Goal: Task Accomplishment & Management: Use online tool/utility

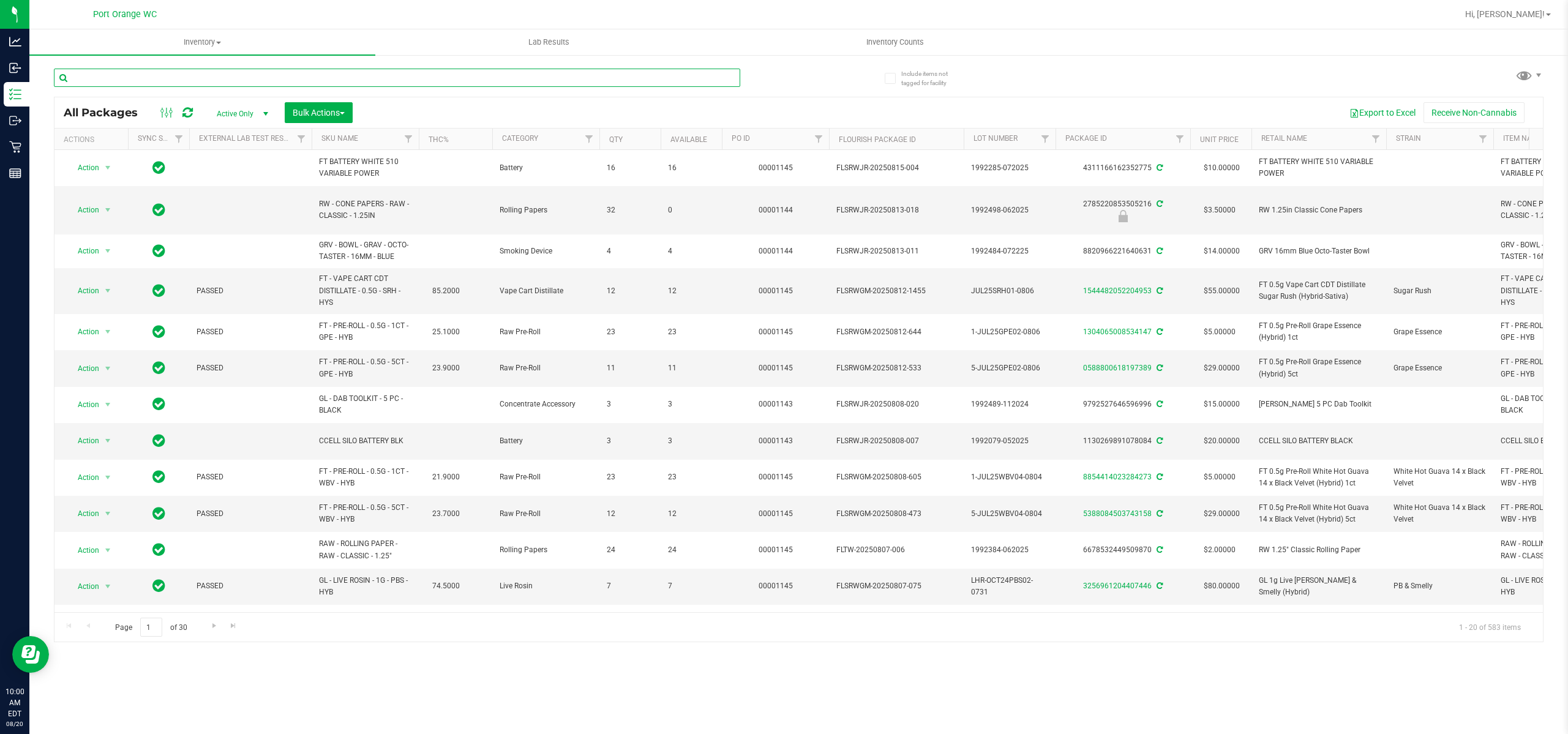
click at [286, 73] on input "text" at bounding box center [396, 78] width 686 height 18
type input "7737749842776417"
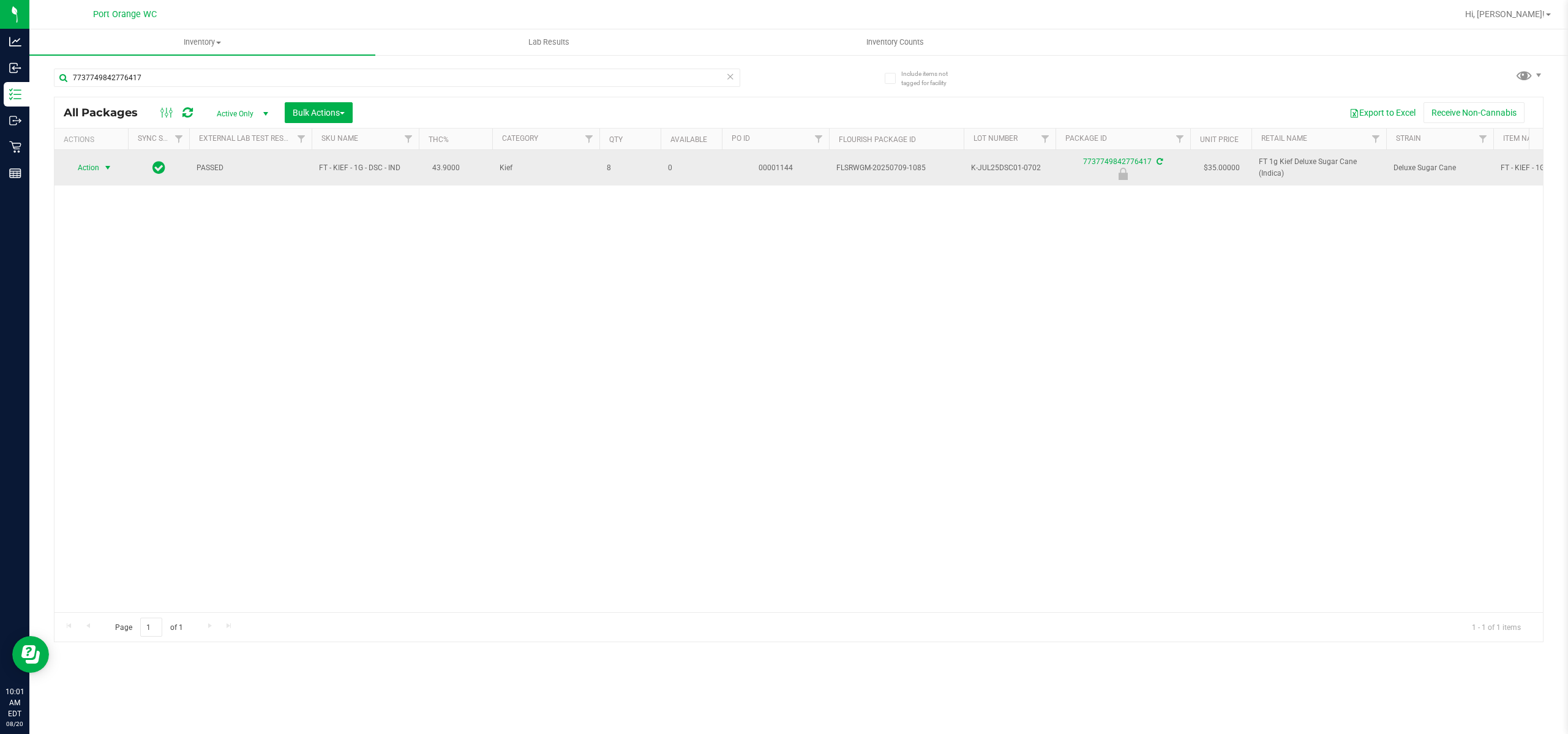
click at [97, 168] on span "Action" at bounding box center [83, 168] width 33 height 17
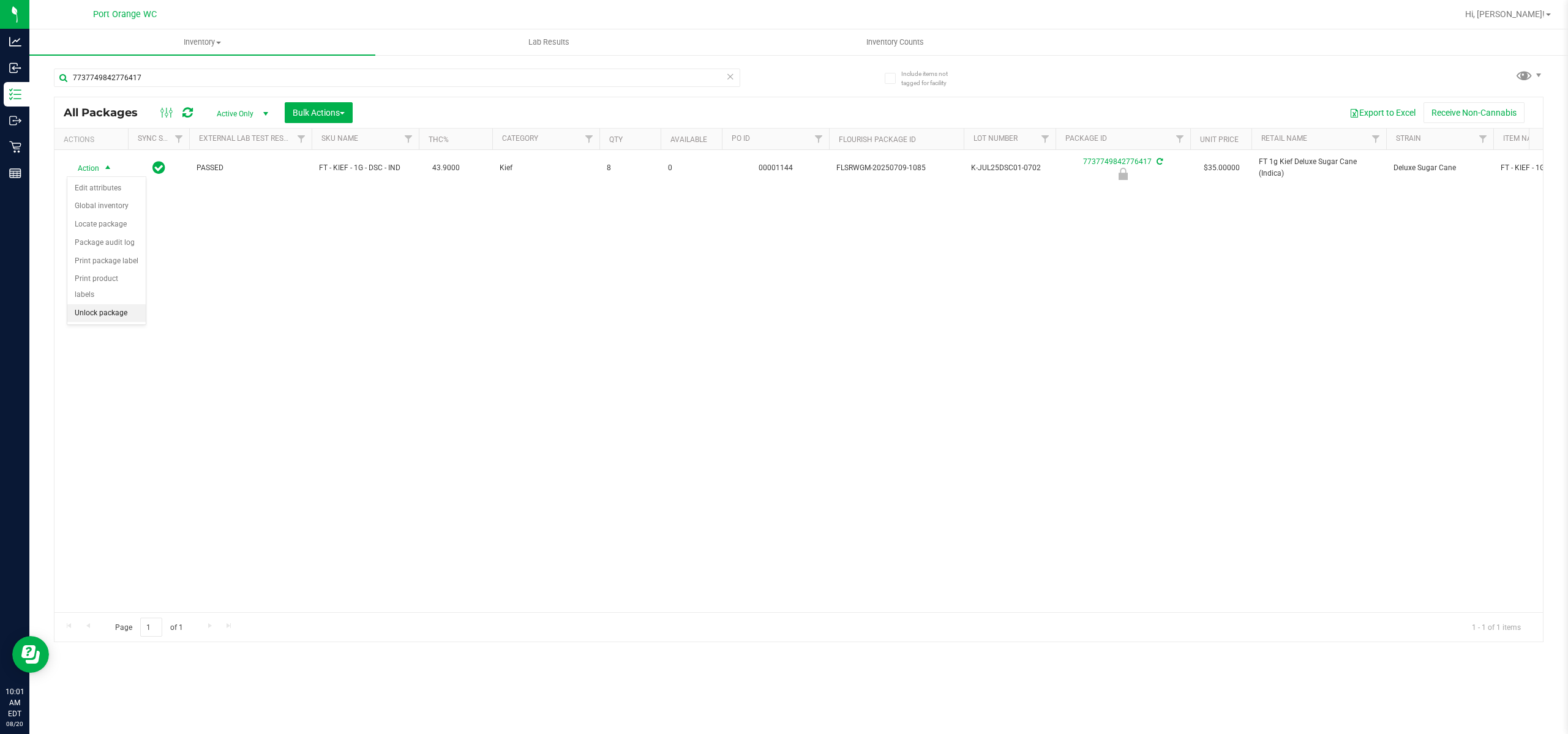
click at [98, 304] on li "Unlock package" at bounding box center [106, 313] width 79 height 18
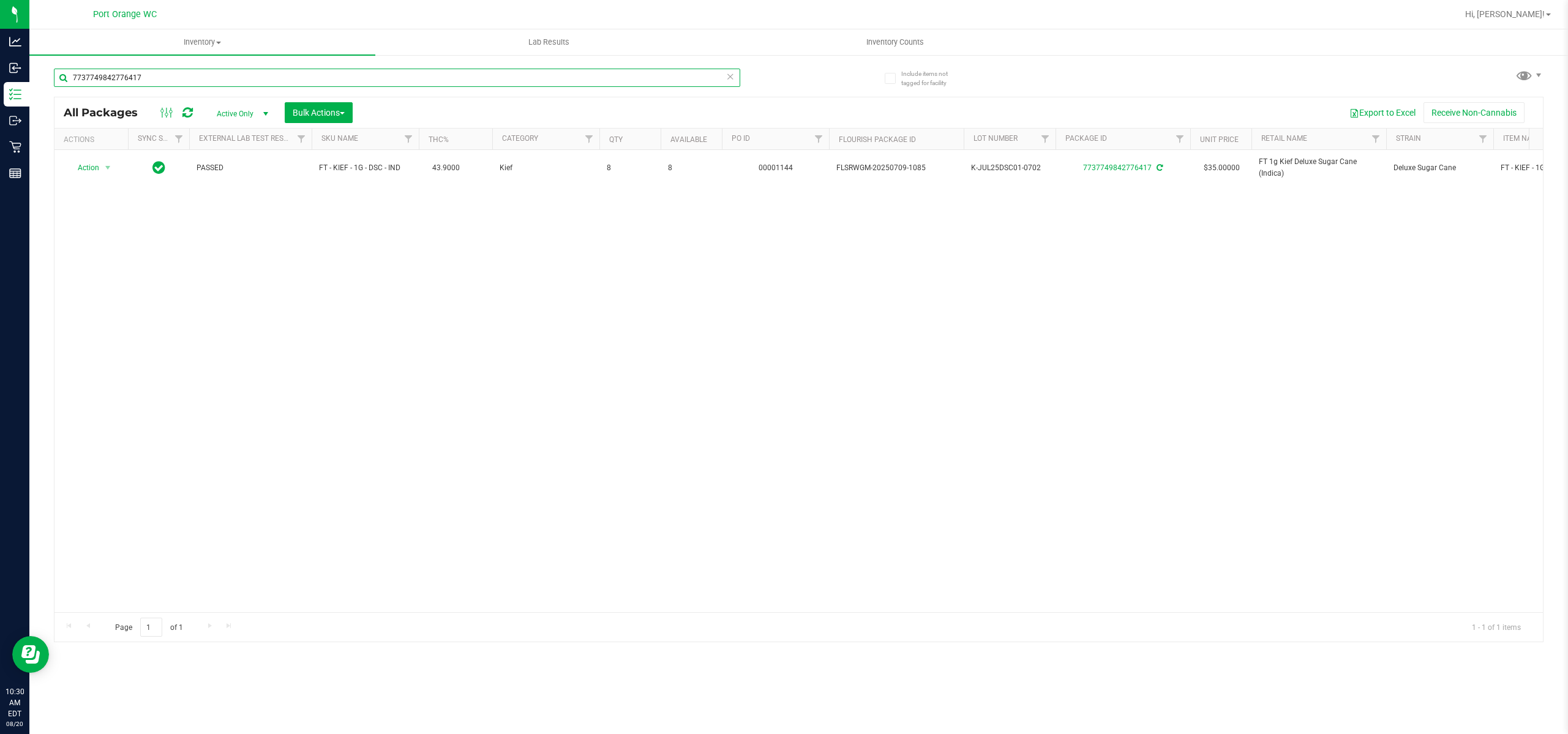
click at [179, 77] on input "7737749842776417" at bounding box center [396, 78] width 686 height 18
type input "7"
type input "7030388425857020"
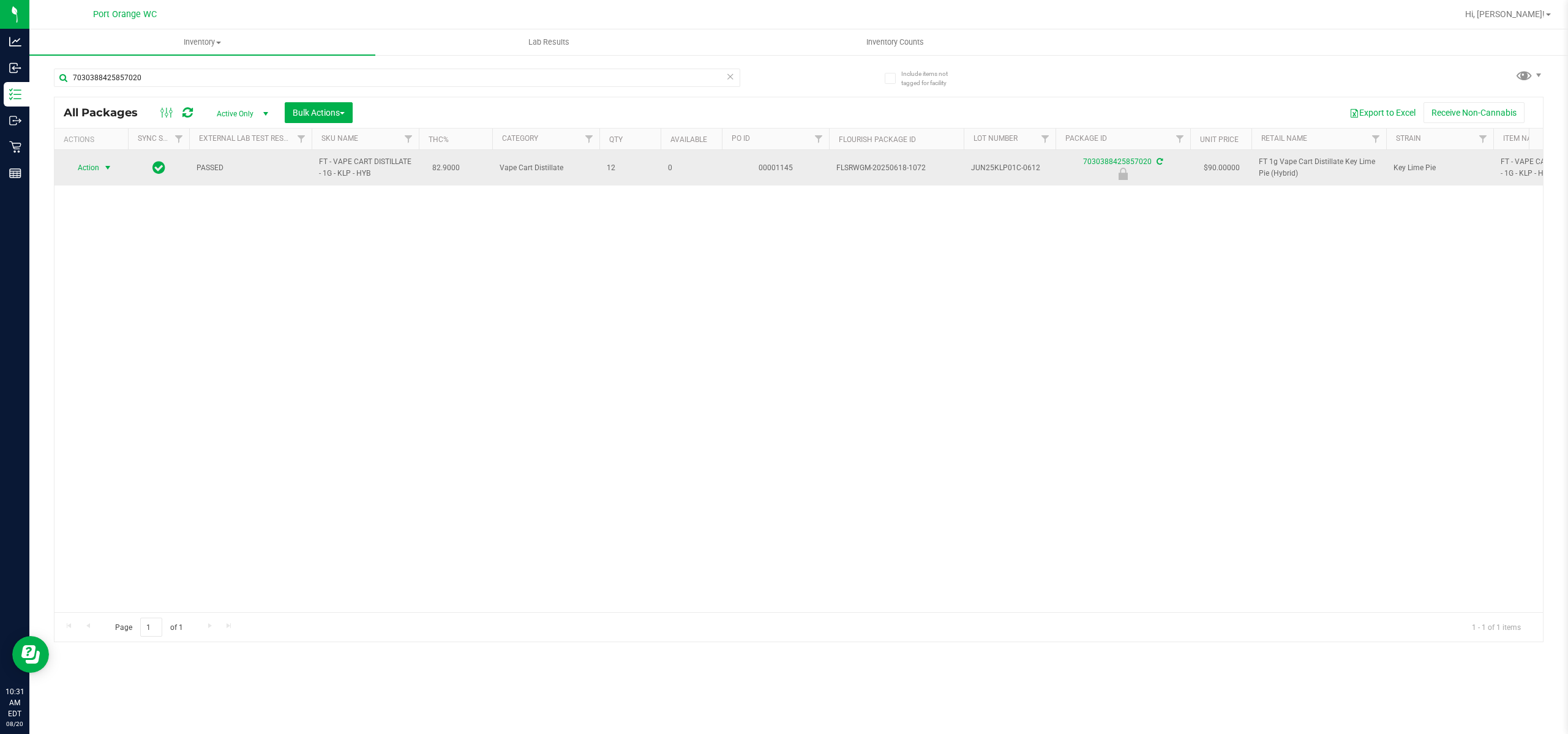
click at [108, 165] on span "select" at bounding box center [108, 168] width 10 height 10
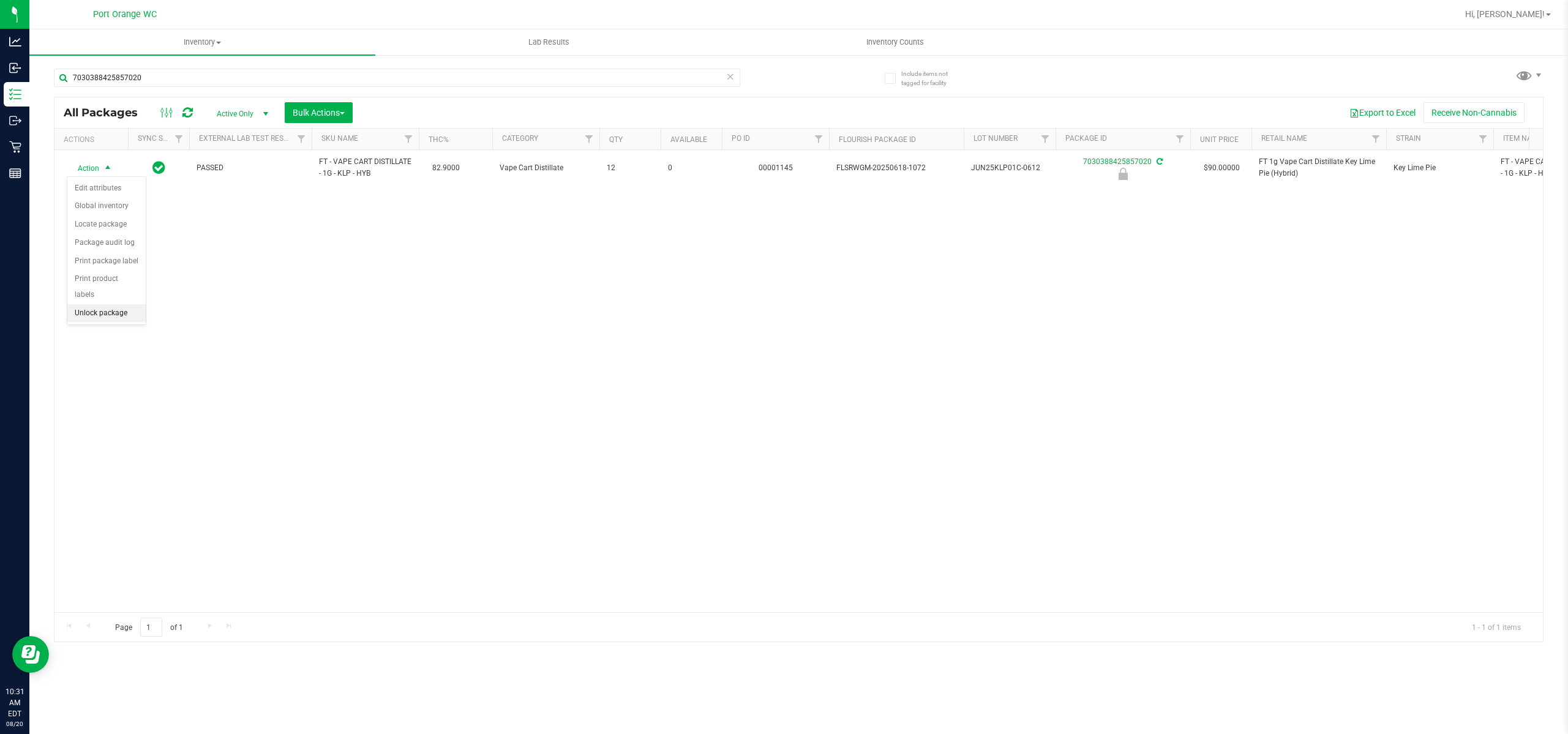
click at [123, 305] on li "Unlock package" at bounding box center [106, 313] width 79 height 18
